Goal: Task Accomplishment & Management: Complete application form

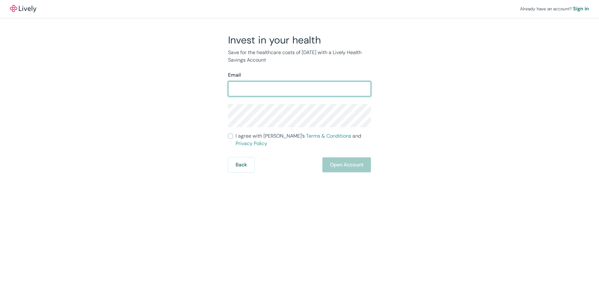
click at [243, 85] on input "Email" at bounding box center [299, 89] width 143 height 13
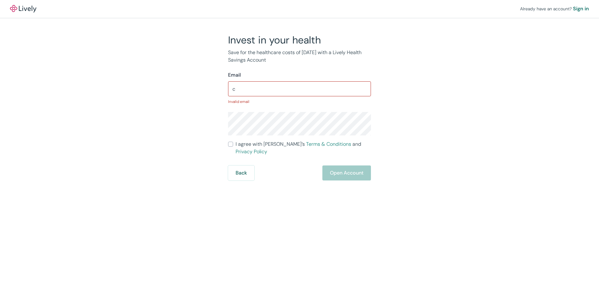
click at [255, 80] on div "Email c ​ Invalid email" at bounding box center [299, 87] width 143 height 33
click at [255, 87] on input "c" at bounding box center [299, 89] width 143 height 13
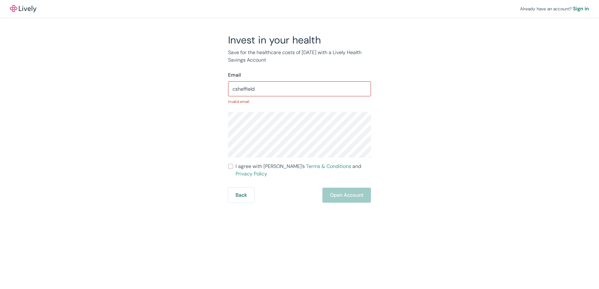
click at [258, 88] on input "csheffield" at bounding box center [299, 89] width 143 height 13
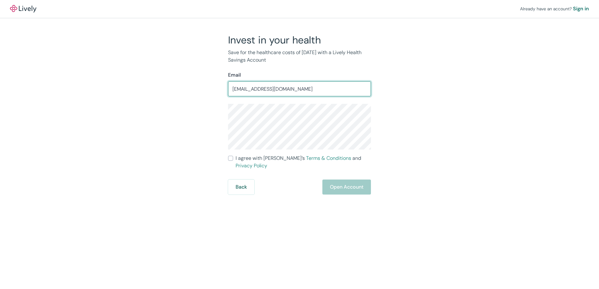
type input "[EMAIL_ADDRESS][DOMAIN_NAME]"
click at [230, 157] on input "I agree with Lively’s Terms & Conditions and Privacy Policy" at bounding box center [230, 158] width 5 height 5
checkbox input "true"
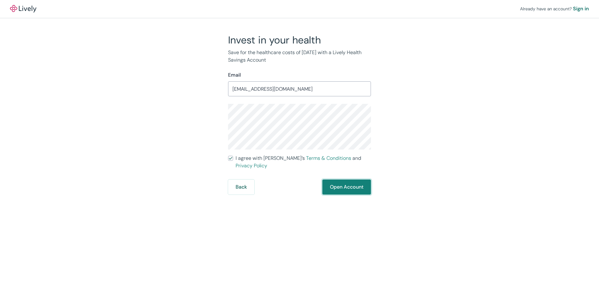
click at [335, 180] on button "Open Account" at bounding box center [346, 187] width 49 height 15
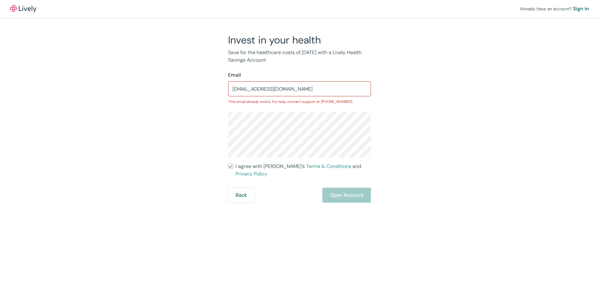
click at [29, 8] on img at bounding box center [23, 9] width 26 height 8
